Goal: Transaction & Acquisition: Subscribe to service/newsletter

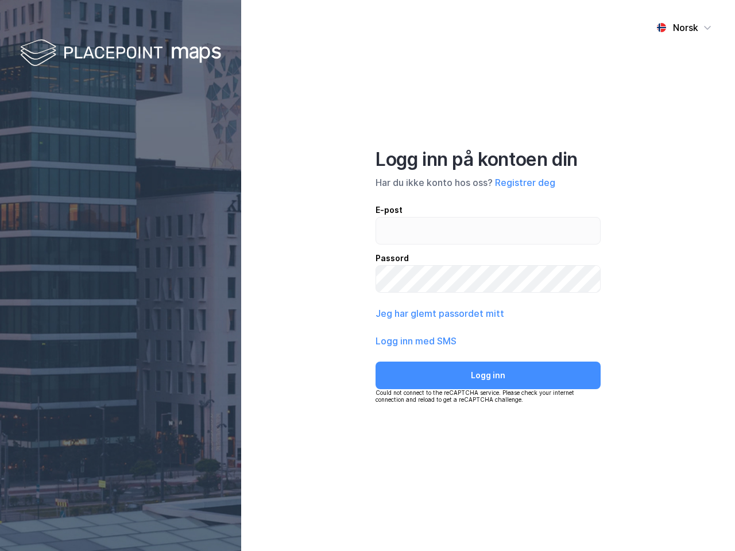
click at [368, 276] on div "Norsk Logg inn på kontoen din Har du ikke konto hos oss? Registrer deg E-post P…" at bounding box center [488, 275] width 494 height 551
click at [121, 53] on img at bounding box center [120, 54] width 201 height 34
click at [684, 28] on div "Norsk" at bounding box center [685, 28] width 25 height 14
click at [525, 183] on button "Registrer deg" at bounding box center [525, 183] width 60 height 14
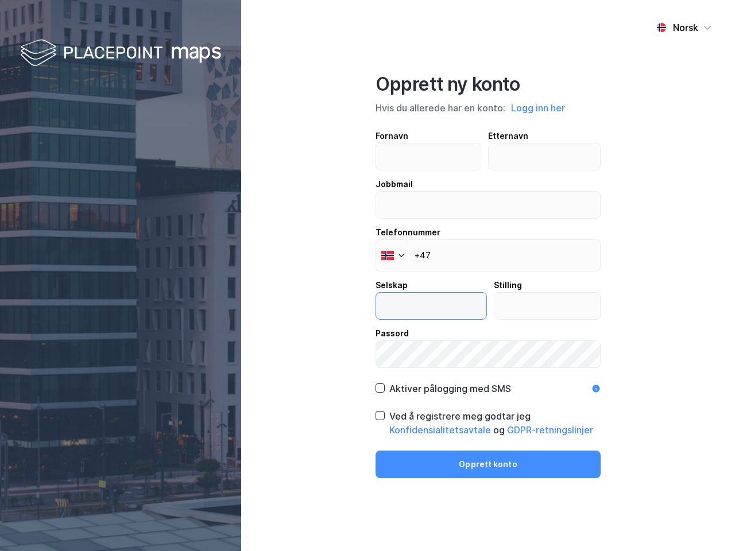
click at [439, 314] on input "text" at bounding box center [431, 306] width 110 height 26
click at [416, 341] on label "Passord" at bounding box center [488, 347] width 225 height 41
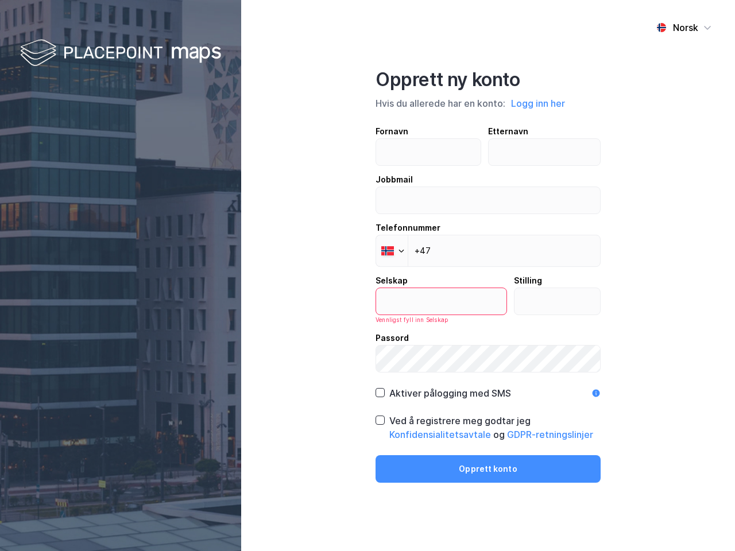
click at [488, 376] on div "Opprett ny konto Hvis du allerede har en konto: Logg inn her Fornavn Etternavn …" at bounding box center [488, 275] width 225 height 415
